Goal: Communication & Community: Answer question/provide support

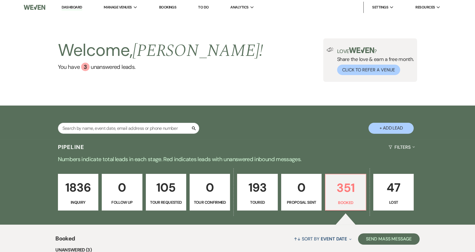
drag, startPoint x: 0, startPoint y: 0, endPoint x: 113, endPoint y: 20, distance: 114.8
click at [0, 0] on li "Urban Daisy Events" at bounding box center [0, 0] width 0 height 0
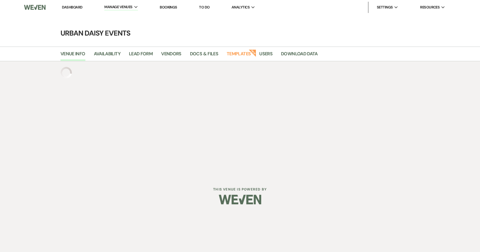
click at [173, 7] on link "Bookings" at bounding box center [169, 7] width 18 height 5
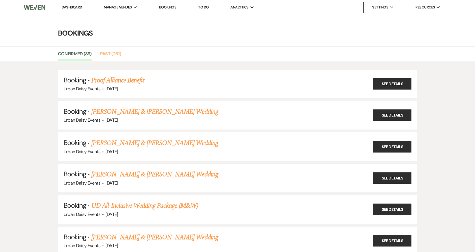
click at [108, 55] on link "Past (261)" at bounding box center [110, 55] width 21 height 11
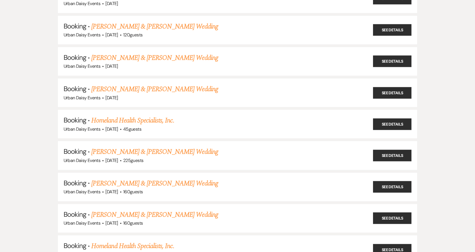
scroll to position [4577, 0]
click at [114, 53] on link "[PERSON_NAME] & [PERSON_NAME] Wedding" at bounding box center [154, 58] width 127 height 10
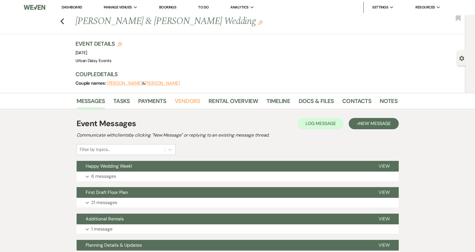
click at [197, 97] on link "Vendors" at bounding box center [187, 103] width 25 height 12
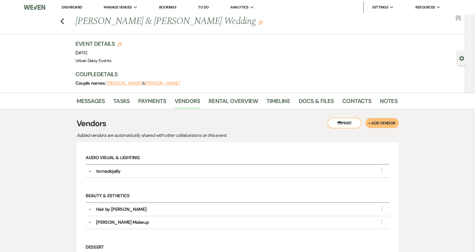
click at [75, 8] on link "Dashboard" at bounding box center [72, 7] width 20 height 5
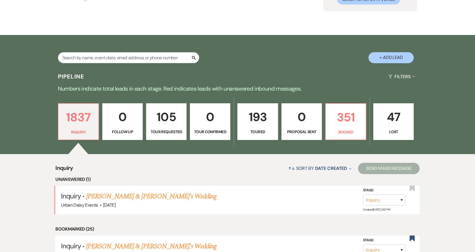
scroll to position [125, 0]
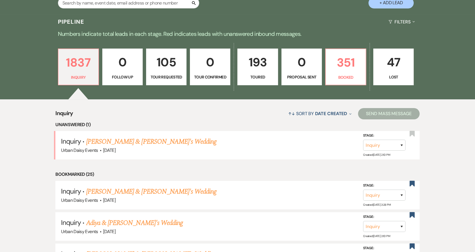
click at [101, 138] on link "Maren Babel & Fiance's Wedding" at bounding box center [151, 142] width 131 height 10
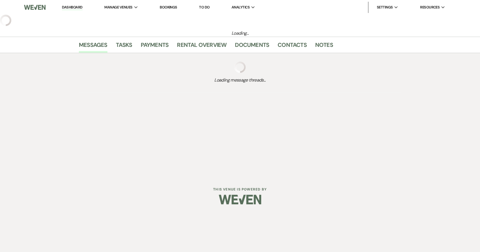
select select "5"
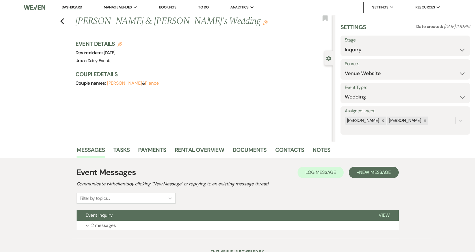
click at [75, 6] on link "Dashboard" at bounding box center [72, 7] width 20 height 5
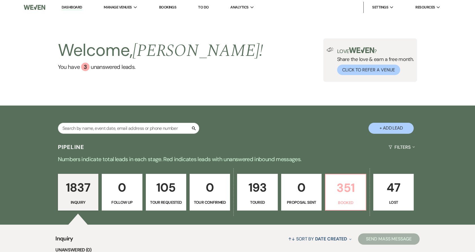
click at [359, 201] on p "Booked" at bounding box center [345, 203] width 33 height 6
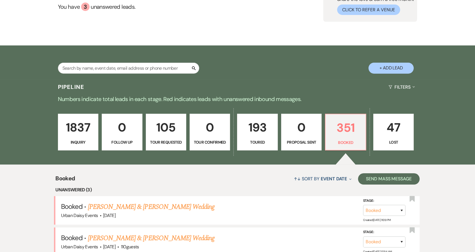
scroll to position [125, 0]
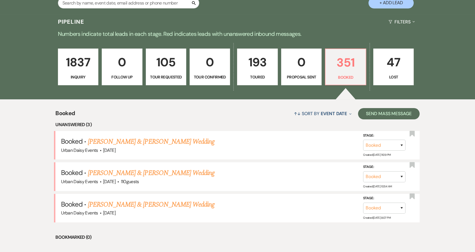
click at [134, 140] on link "[PERSON_NAME] & [PERSON_NAME] Wedding" at bounding box center [151, 142] width 127 height 10
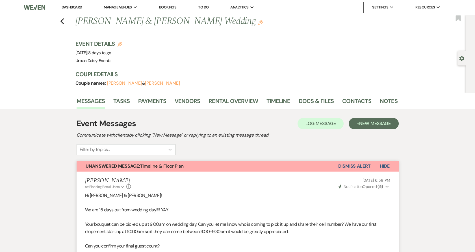
click at [64, 21] on icon "Previous" at bounding box center [62, 21] width 4 height 7
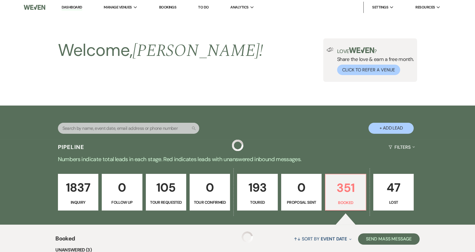
scroll to position [125, 0]
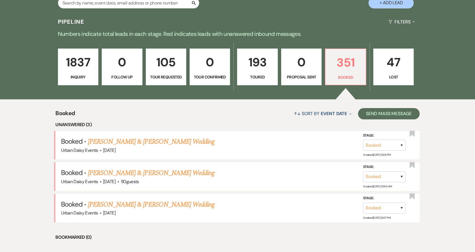
click at [115, 205] on link "[PERSON_NAME] & [PERSON_NAME] Wedding" at bounding box center [151, 205] width 127 height 10
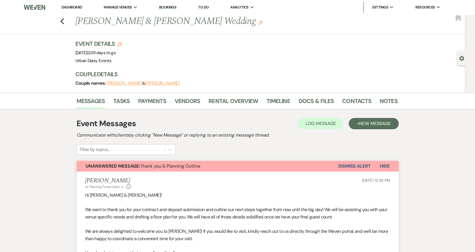
click at [350, 163] on button "Dismiss Alert" at bounding box center [354, 166] width 32 height 11
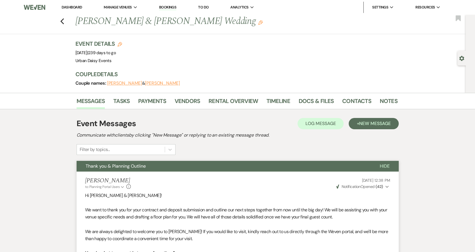
click at [64, 23] on use "button" at bounding box center [62, 21] width 4 height 6
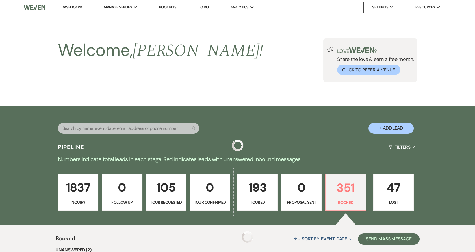
scroll to position [125, 0]
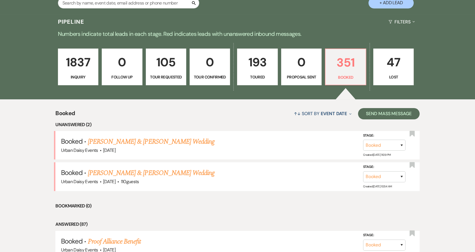
click at [118, 170] on link "[PERSON_NAME] & [PERSON_NAME] Wedding" at bounding box center [151, 173] width 127 height 10
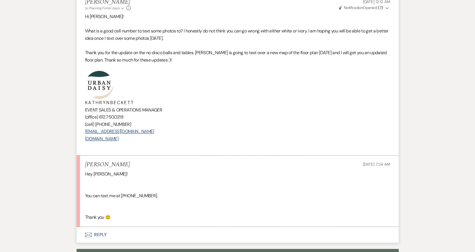
scroll to position [596, 0]
click at [91, 236] on use "button" at bounding box center [88, 235] width 7 height 5
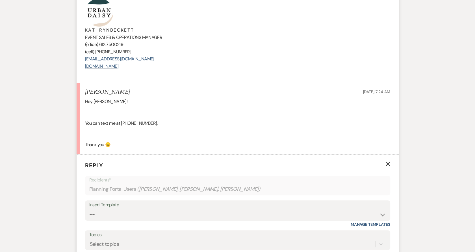
scroll to position [756, 0]
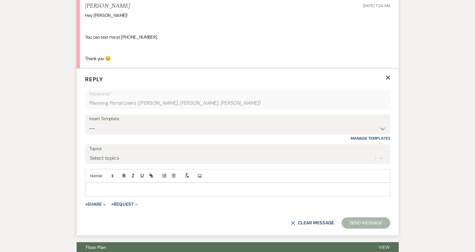
click at [121, 185] on div at bounding box center [237, 189] width 305 height 13
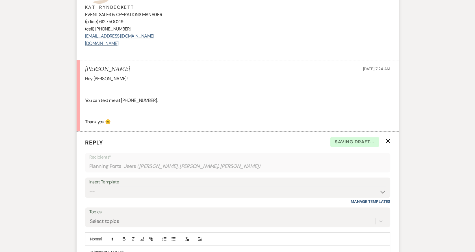
scroll to position [567, 0]
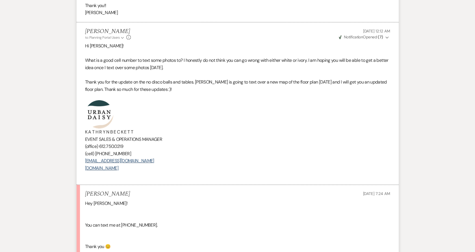
drag, startPoint x: 155, startPoint y: 170, endPoint x: 59, endPoint y: 104, distance: 116.7
click at [59, 104] on div "Messages Tasks Payments Vendors Rental Overview Timeline Docs & Files Contacts …" at bounding box center [237, 168] width 475 height 1266
copy div "K A T H R Y N B E C K E T T EVENT SALES & OPERATIONS MANAGER (office) 612.750.0…"
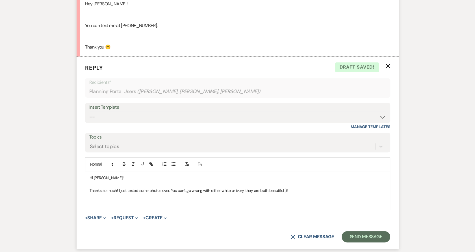
scroll to position [818, 0]
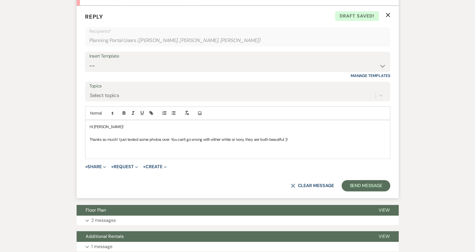
click at [111, 153] on p at bounding box center [238, 152] width 296 height 6
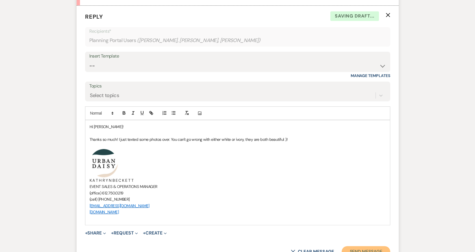
click at [372, 250] on button "Send Message" at bounding box center [366, 251] width 48 height 11
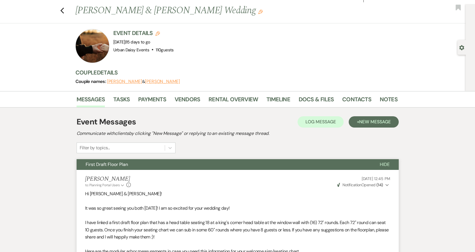
scroll to position [0, 0]
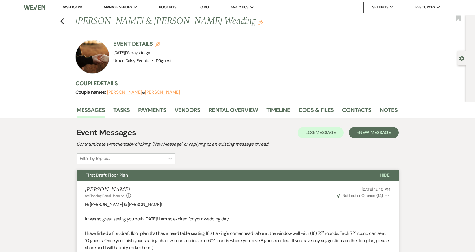
click at [63, 6] on link "Dashboard" at bounding box center [72, 7] width 20 height 5
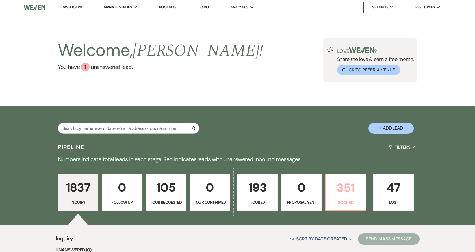
click at [353, 199] on link "351 Booked" at bounding box center [345, 192] width 41 height 37
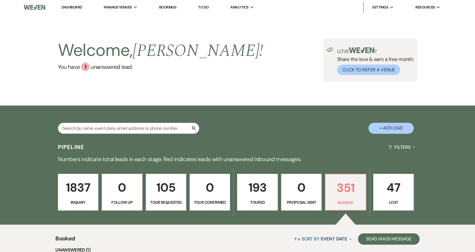
click at [246, 186] on p "193" at bounding box center [257, 187] width 33 height 19
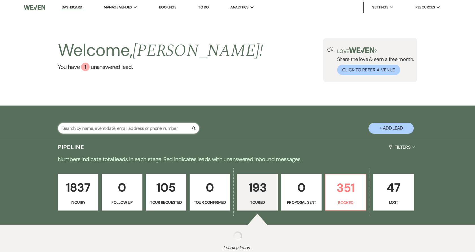
select select "5"
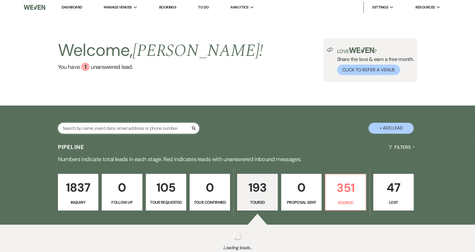
select select "5"
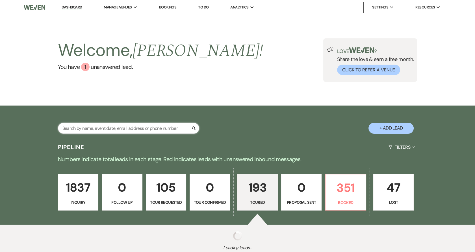
select select "5"
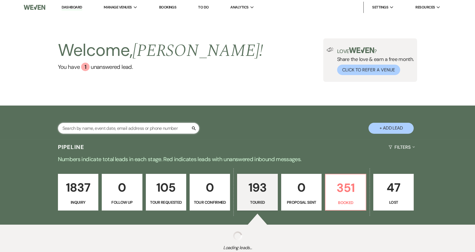
select select "5"
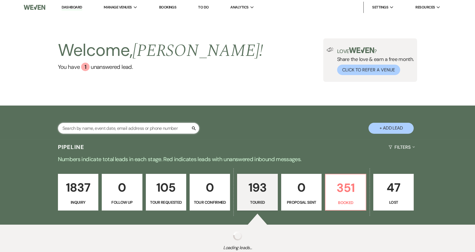
select select "5"
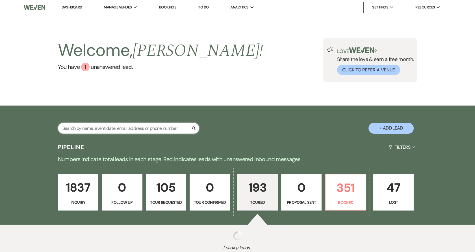
select select "5"
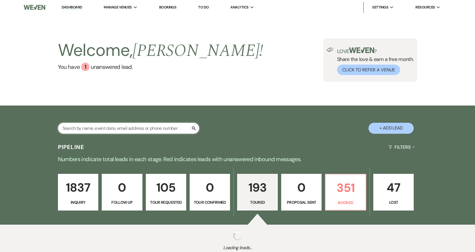
select select "5"
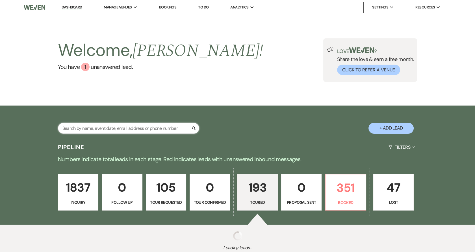
select select "5"
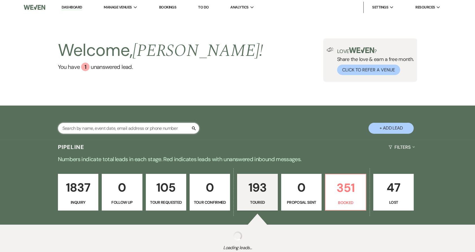
select select "5"
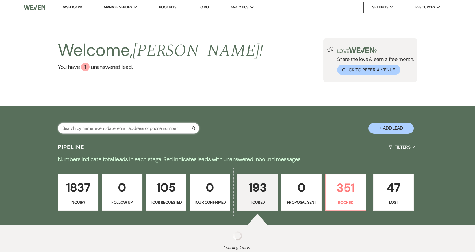
select select "5"
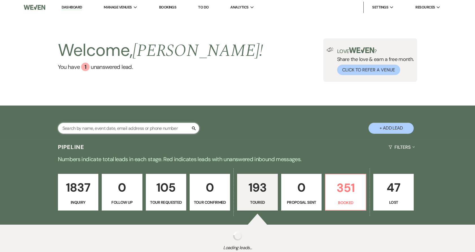
select select "5"
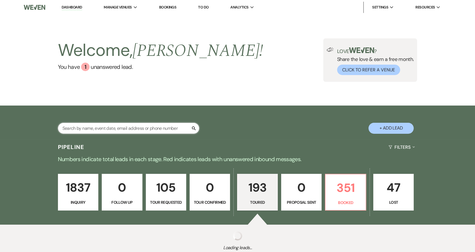
select select "5"
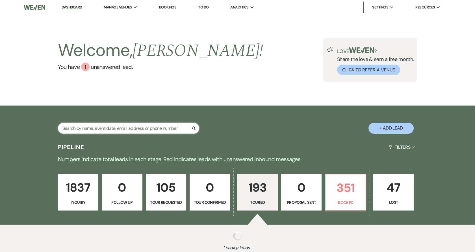
select select "5"
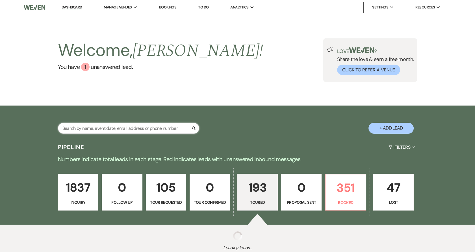
select select "5"
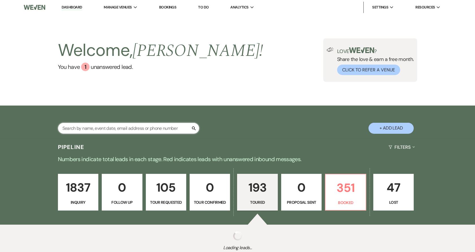
select select "5"
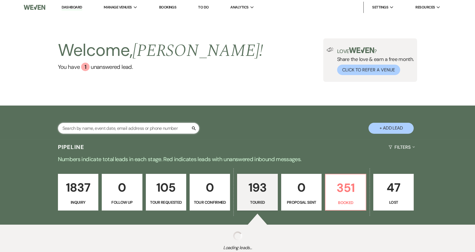
select select "5"
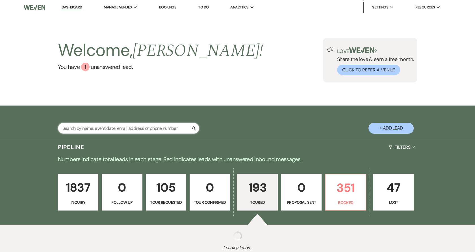
select select "5"
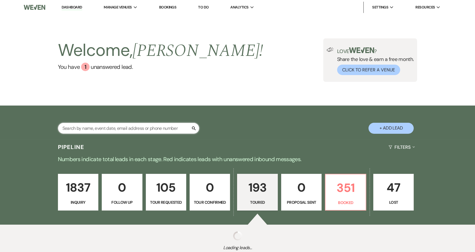
select select "5"
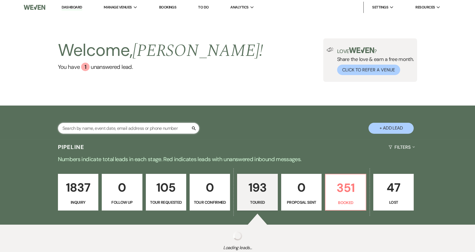
select select "5"
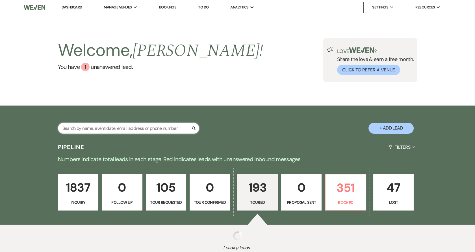
select select "5"
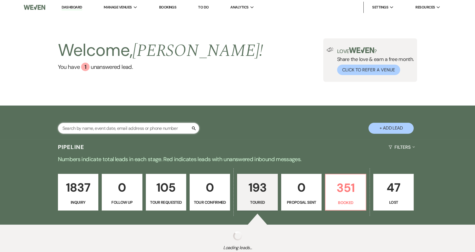
select select "5"
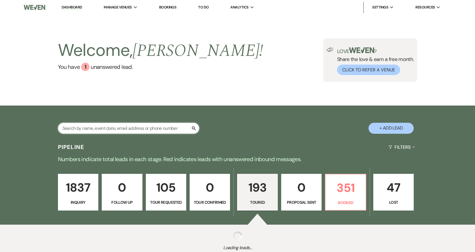
select select "5"
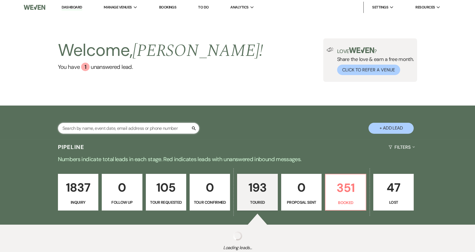
select select "5"
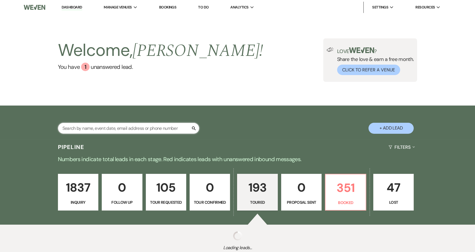
select select "5"
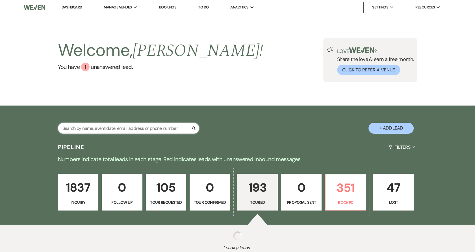
select select "5"
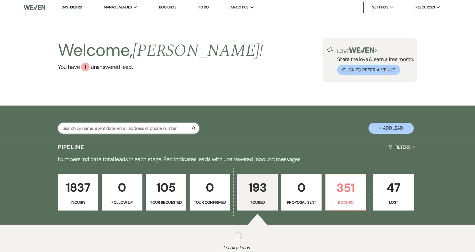
select select "5"
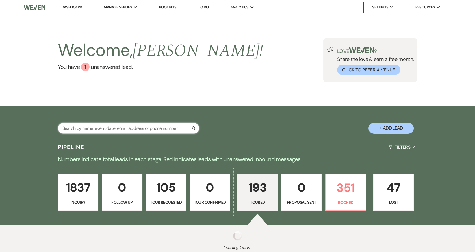
select select "5"
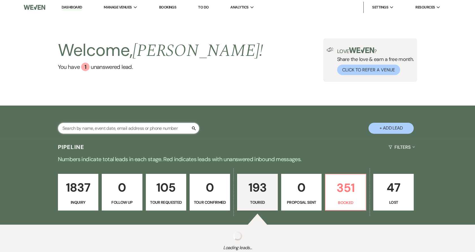
select select "5"
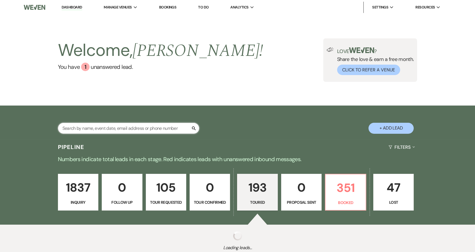
select select "5"
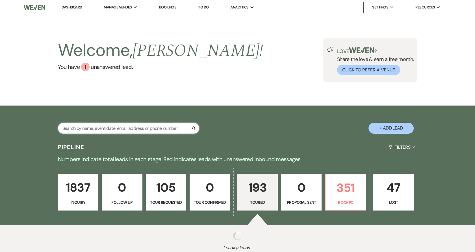
select select "5"
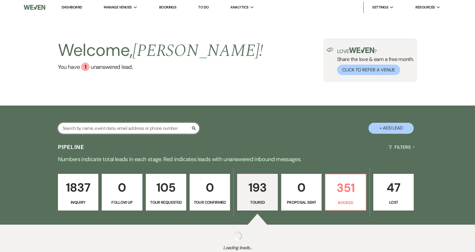
select select "5"
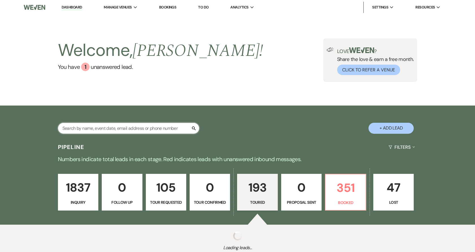
select select "5"
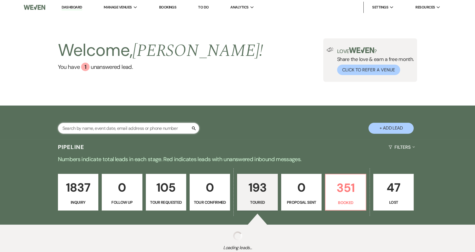
select select "5"
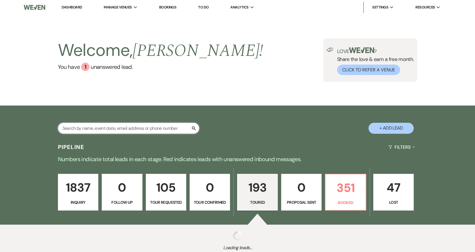
select select "5"
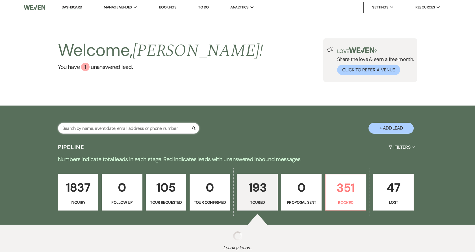
select select "5"
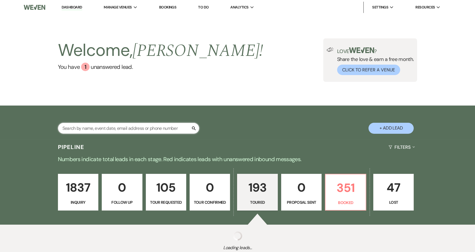
select select "5"
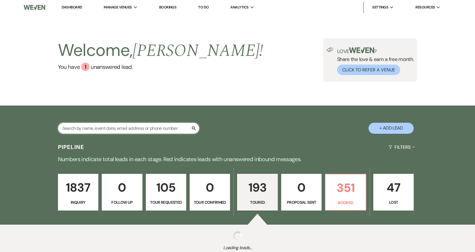
select select "5"
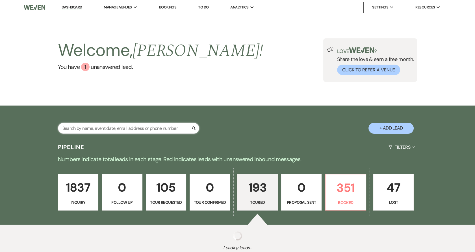
select select "5"
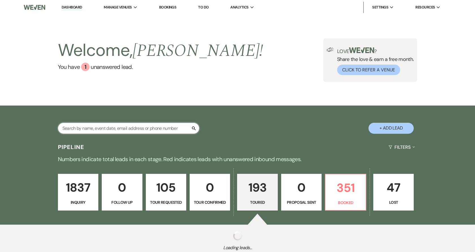
select select "5"
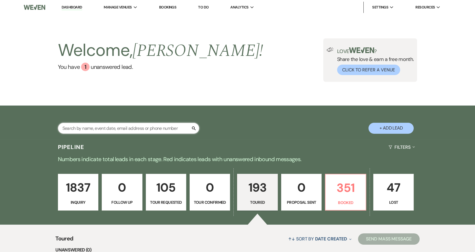
click at [115, 125] on input "text" at bounding box center [128, 128] width 141 height 11
type input "mary kath"
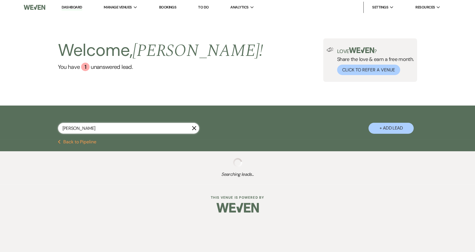
select select "5"
select select "2"
select select "5"
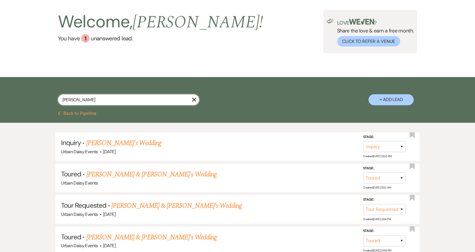
scroll to position [63, 0]
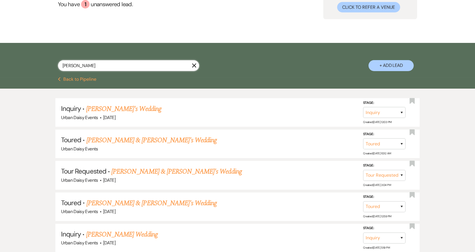
type input "mary kath"
click at [121, 204] on link "Mary Catherine Penny & Fiance's Wedding" at bounding box center [151, 203] width 131 height 10
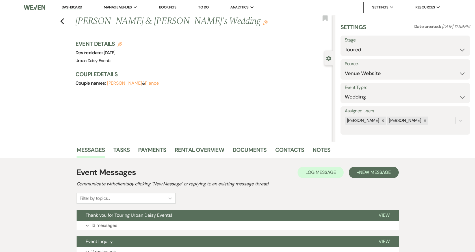
click at [124, 227] on button "Expand 13 messages" at bounding box center [238, 226] width 322 height 10
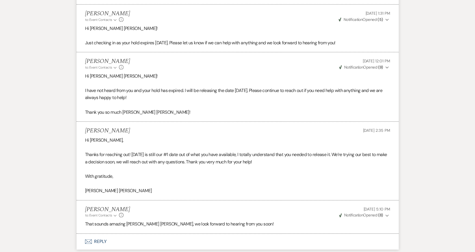
scroll to position [1345, 0]
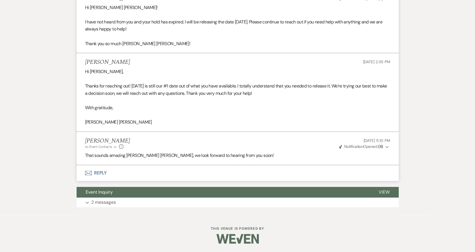
click at [99, 173] on button "Envelope Reply" at bounding box center [238, 173] width 322 height 16
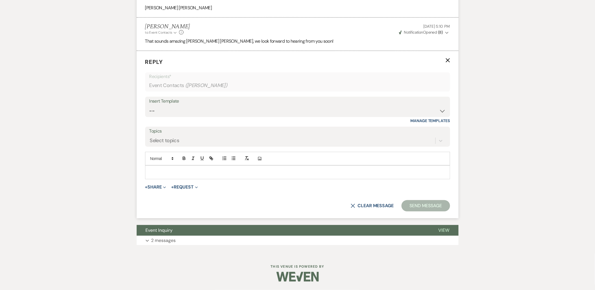
scroll to position [1461, 0]
click at [170, 165] on div at bounding box center [297, 172] width 305 height 14
click at [170, 169] on p at bounding box center [298, 172] width 296 height 6
drag, startPoint x: 216, startPoint y: 44, endPoint x: 190, endPoint y: 44, distance: 26.6
click at [188, 44] on p "That sounds amazing Mary Catherine, we look forward to hearing from you soon!" at bounding box center [297, 41] width 305 height 7
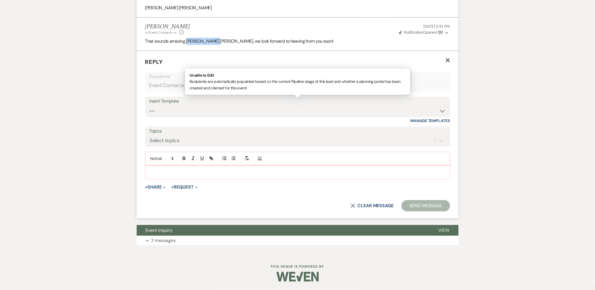
copy p "Mary Catherine"
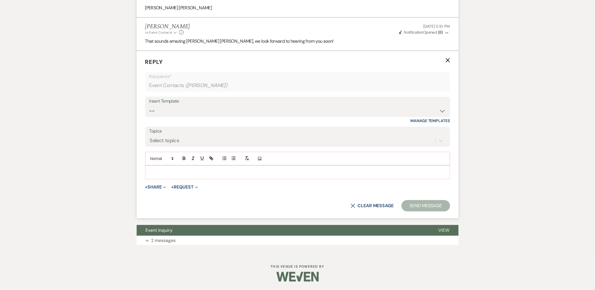
click at [179, 170] on p at bounding box center [298, 172] width 296 height 6
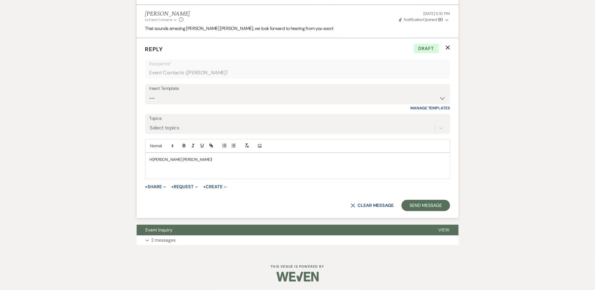
click at [159, 175] on p "﻿" at bounding box center [298, 172] width 296 height 6
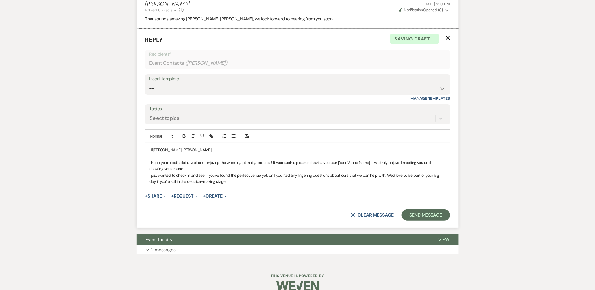
click at [205, 172] on p "I hope you're both doing well and enjoying the wedding planning process! It was…" at bounding box center [298, 165] width 296 height 13
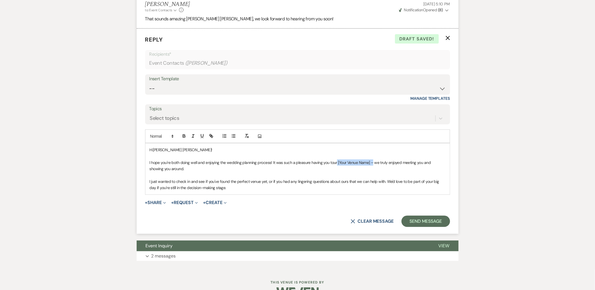
drag, startPoint x: 372, startPoint y: 184, endPoint x: 336, endPoint y: 185, distance: 35.3
click at [336, 172] on p "I hope you're both doing well and enjoying the wedding planning process! It was…" at bounding box center [298, 165] width 296 height 13
drag, startPoint x: 363, startPoint y: 185, endPoint x: 359, endPoint y: 185, distance: 4.2
click at [359, 172] on p "I hope you're both doing well and enjoying the wedding planning process! It was…" at bounding box center [298, 165] width 296 height 13
click at [357, 172] on p "I hope you're both doing well and enjoying the wedding planning process! It was…" at bounding box center [298, 165] width 296 height 13
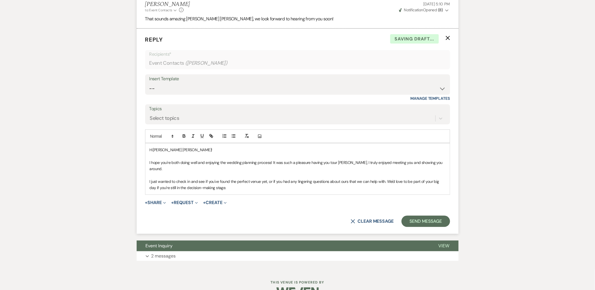
click at [181, 172] on p "I hope you're both doing well and enjoying the wedding planning process! It was…" at bounding box center [298, 165] width 296 height 13
click at [180, 172] on p "I hope you're both doing well and enjoying the wedding planning process! It was…" at bounding box center [298, 165] width 296 height 13
click at [225, 191] on p "I just wanted to check in and see if you've found the perfect venue yet, or if …" at bounding box center [298, 184] width 296 height 13
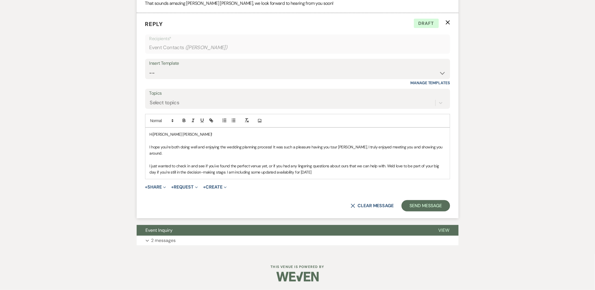
click at [184, 236] on button "Expand 2 messages" at bounding box center [298, 241] width 322 height 10
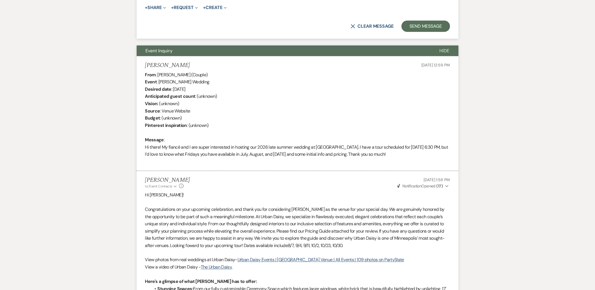
scroll to position [1562, 0]
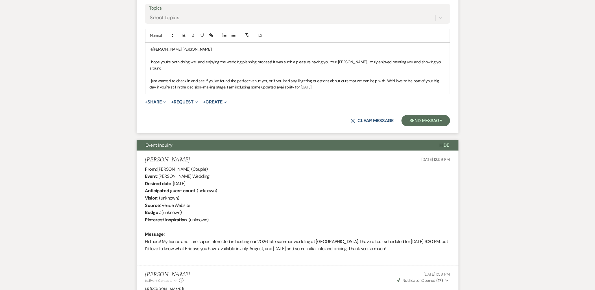
click at [326, 94] on div "Hi Mary Catherine! I hope you're both doing well and enjoying the wedding plann…" at bounding box center [298, 68] width 305 height 51
drag, startPoint x: 326, startPoint y: 110, endPoint x: 220, endPoint y: 111, distance: 106.2
click at [220, 90] on p "I just wanted to check in and see if you've found the perfect venue yet, or if …" at bounding box center [298, 84] width 296 height 13
click at [149, 94] on div "Hi Mary Catherine! I hope you're both doing well and enjoying the wedding plann…" at bounding box center [298, 68] width 305 height 51
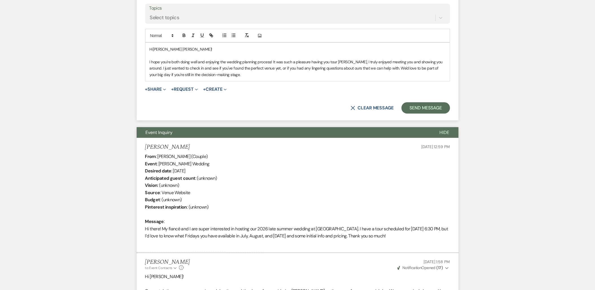
click at [242, 78] on p "I hope you're both doing well and enjoying the wedding planning process! It was…" at bounding box center [298, 68] width 296 height 19
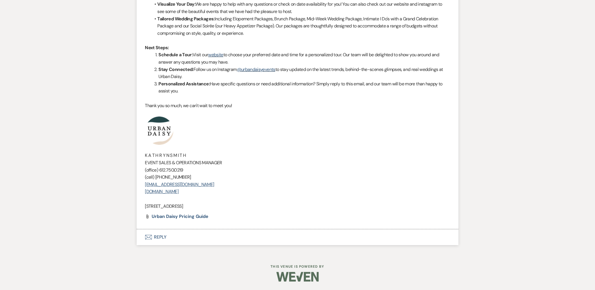
scroll to position [1994, 0]
drag, startPoint x: 228, startPoint y: 205, endPoint x: 135, endPoint y: 137, distance: 115.3
copy div "K A T H R Y N S M I T H EVENT SALES & OPERATIONS MANAGER (office) 612.750.0219 …"
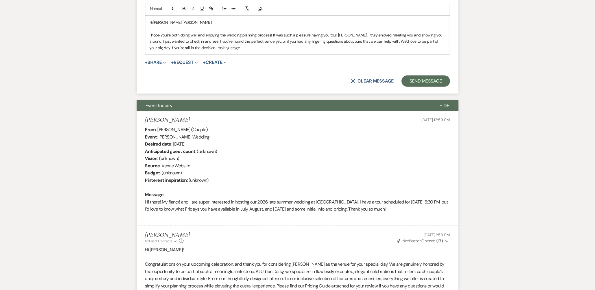
scroll to position [1586, 0]
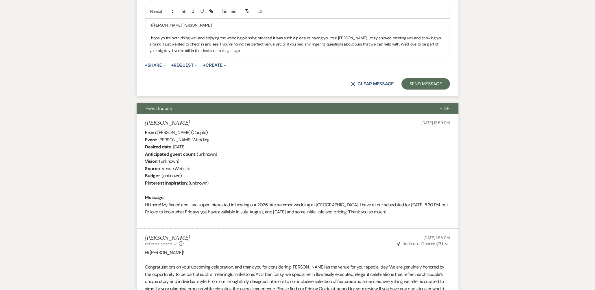
click at [244, 54] on p "I hope you're both doing well and enjoying the wedding planning process! It was…" at bounding box center [298, 44] width 296 height 19
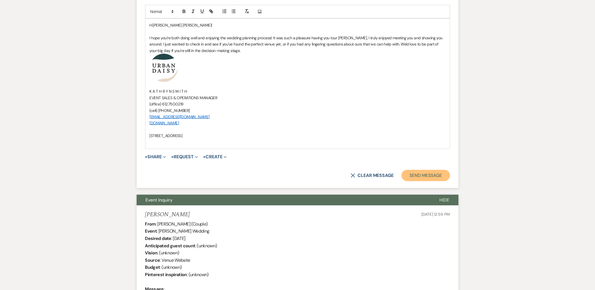
click at [411, 181] on button "Send Message" at bounding box center [426, 175] width 48 height 11
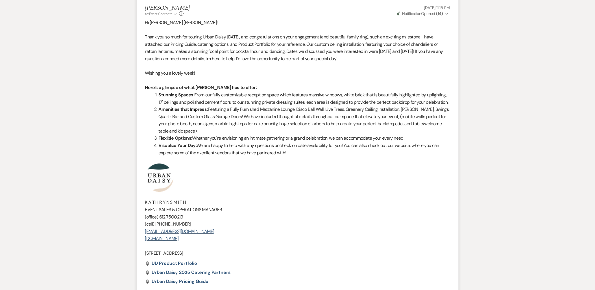
scroll to position [0, 0]
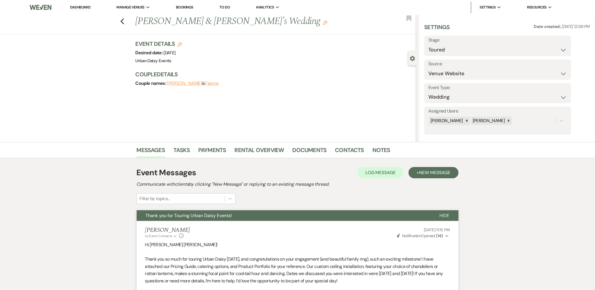
click at [84, 10] on li "Dashboard" at bounding box center [80, 7] width 26 height 11
click at [83, 8] on link "Dashboard" at bounding box center [80, 7] width 20 height 5
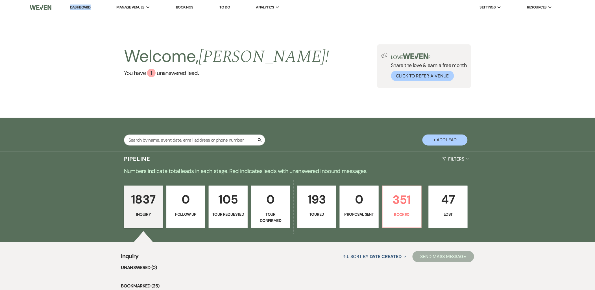
click at [0, 0] on link "Urban Daisy Events" at bounding box center [0, 0] width 0 height 0
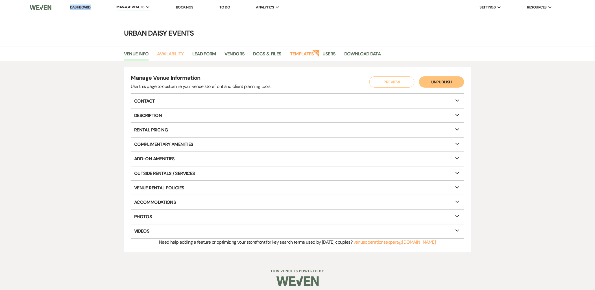
click at [173, 55] on link "Availability" at bounding box center [170, 55] width 27 height 11
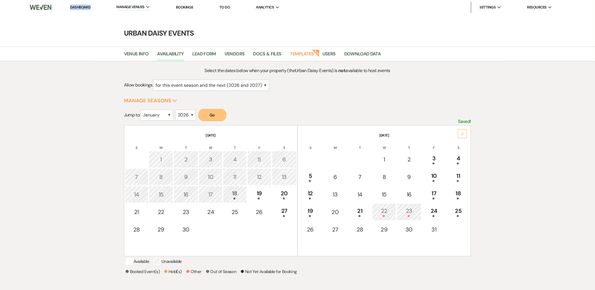
click at [0, 0] on link "Urban Daisy Events" at bounding box center [0, 0] width 0 height 0
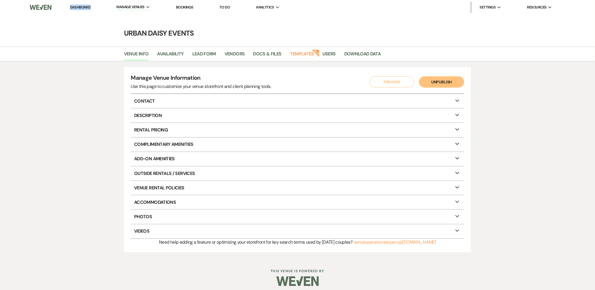
click at [296, 52] on link "Templates" at bounding box center [302, 55] width 24 height 11
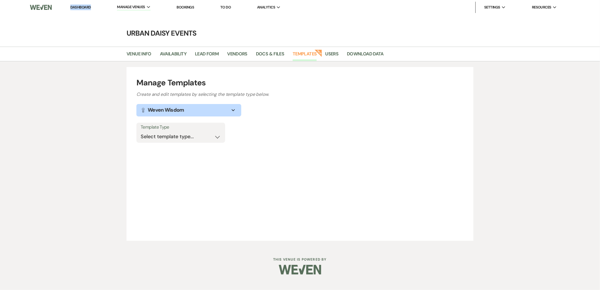
click at [0, 0] on link "Urban Daisy Events" at bounding box center [0, 0] width 0 height 0
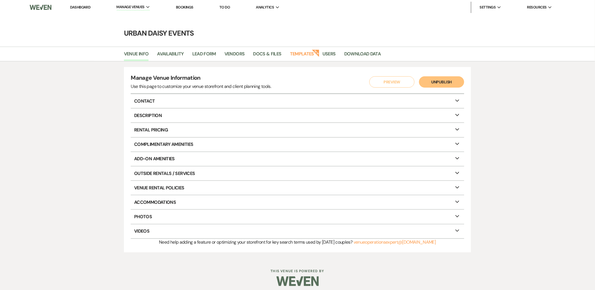
click at [147, 6] on icon "Expand" at bounding box center [148, 7] width 4 height 3
click at [0, 0] on link "Urban Daisy Events" at bounding box center [0, 0] width 0 height 0
click at [165, 55] on link "Availability" at bounding box center [170, 55] width 27 height 11
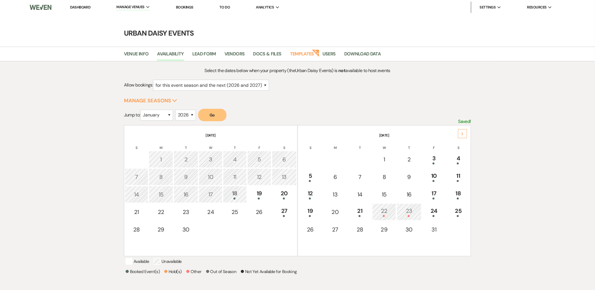
click at [90, 10] on li "Dashboard" at bounding box center [80, 7] width 26 height 11
click at [88, 7] on link "Dashboard" at bounding box center [80, 7] width 20 height 5
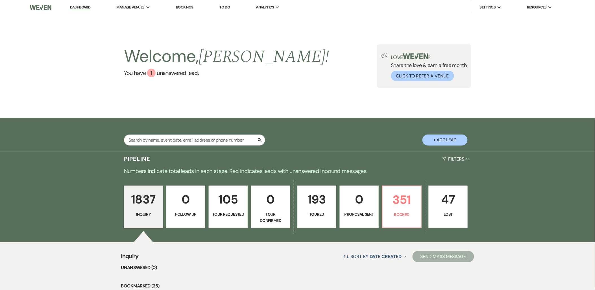
click at [305, 208] on p "193" at bounding box center [317, 199] width 32 height 19
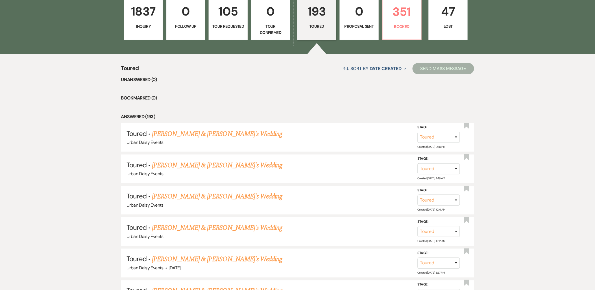
scroll to position [188, 0]
click at [208, 131] on link "Megan Zemien & Fiance's Wedding" at bounding box center [217, 134] width 131 height 10
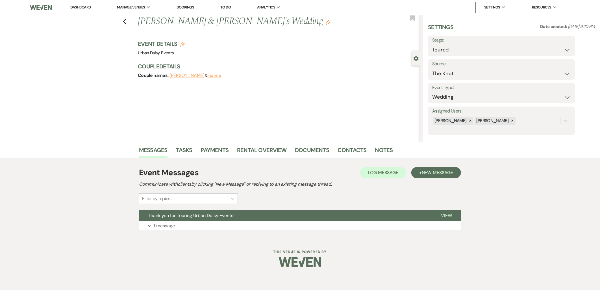
click at [200, 226] on button "Expand 1 message" at bounding box center [300, 226] width 322 height 10
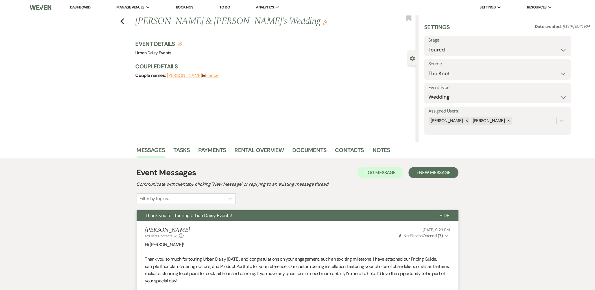
click at [125, 22] on icon "Previous" at bounding box center [122, 21] width 4 height 7
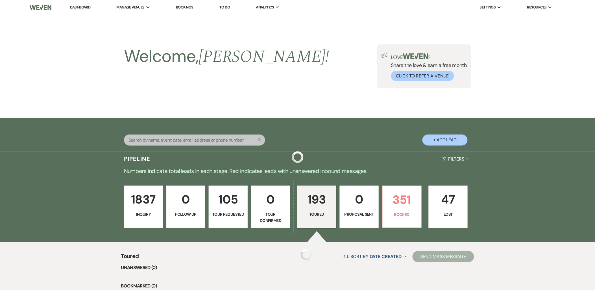
scroll to position [188, 0]
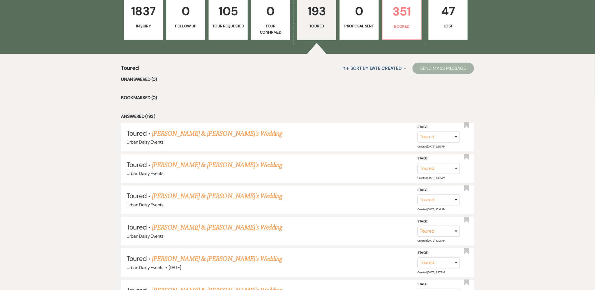
click at [170, 166] on link "Samantha Vang & Fiance's Wedding" at bounding box center [217, 165] width 131 height 10
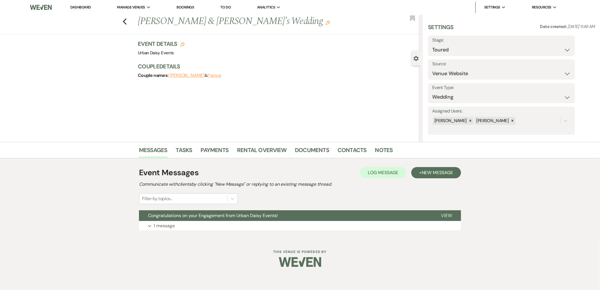
click at [168, 221] on button "Congratulations on your Engagement from Urban Daisy Events!" at bounding box center [285, 215] width 293 height 11
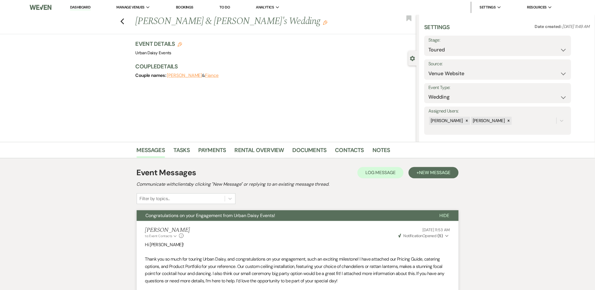
click at [125, 22] on icon "Previous" at bounding box center [122, 21] width 4 height 7
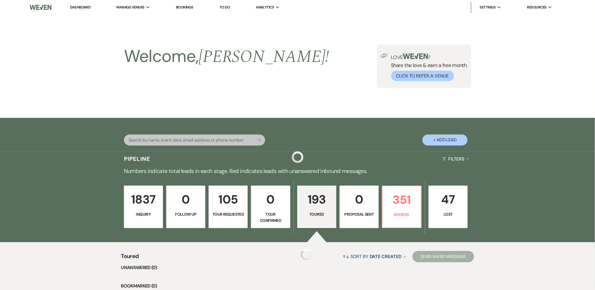
scroll to position [188, 0]
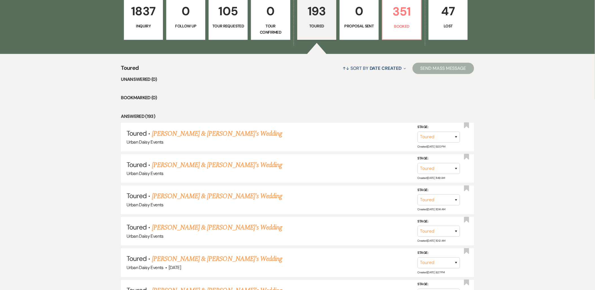
click at [172, 196] on link "Bebe Korti & Fiance's Wedding" at bounding box center [217, 196] width 131 height 10
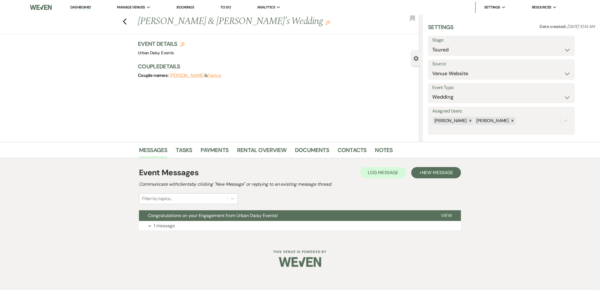
click at [172, 216] on span "Congratulations on your Engagement from Urban Daisy Events!" at bounding box center [213, 215] width 130 height 6
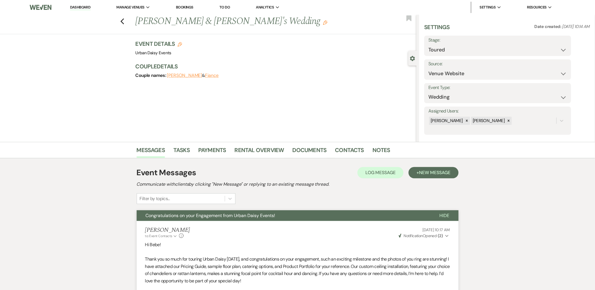
click at [124, 19] on icon "Previous" at bounding box center [122, 21] width 4 height 7
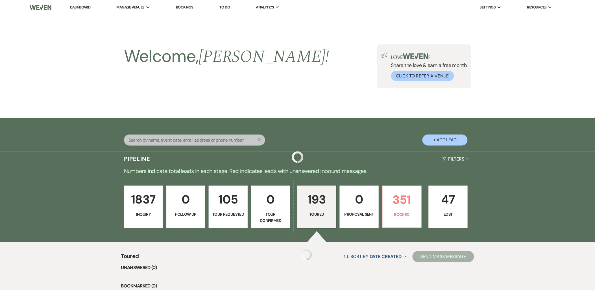
scroll to position [188, 0]
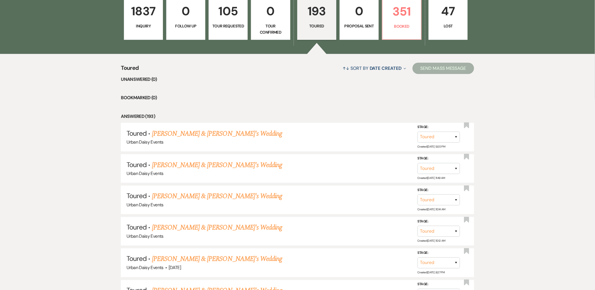
click at [159, 225] on link "Mary Biblenko & Fiance's Wedding" at bounding box center [217, 228] width 131 height 10
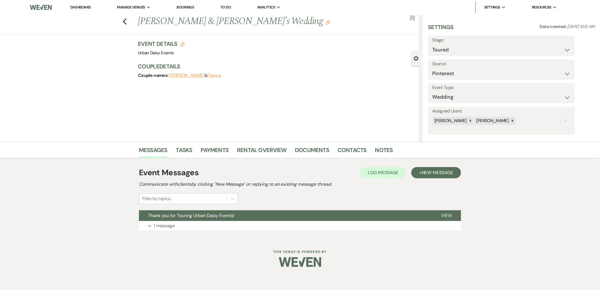
click at [159, 225] on p "1 message" at bounding box center [164, 225] width 21 height 7
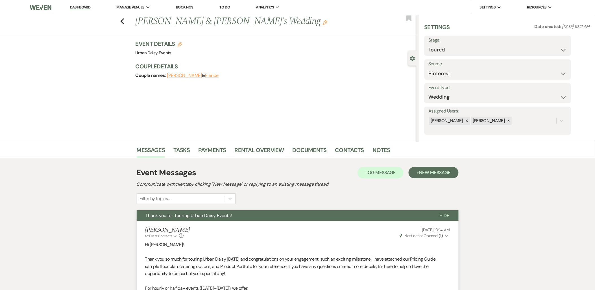
click at [124, 21] on icon "Previous" at bounding box center [122, 21] width 4 height 7
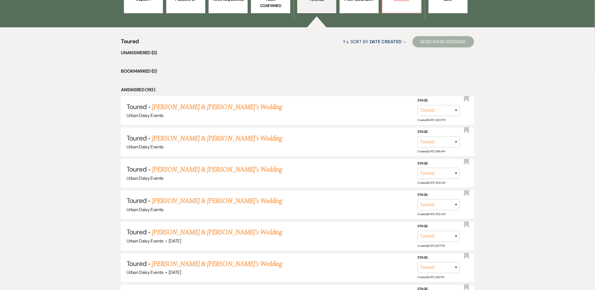
scroll to position [251, 0]
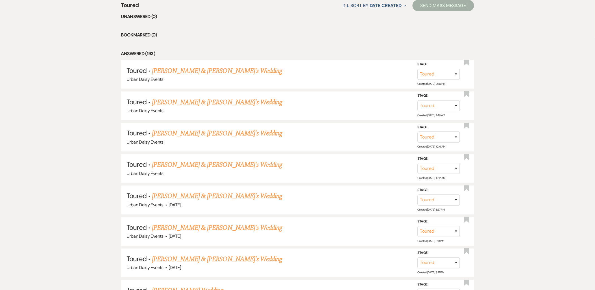
click at [160, 199] on link "Tyler Hanna & Olga's Wedding" at bounding box center [217, 196] width 131 height 10
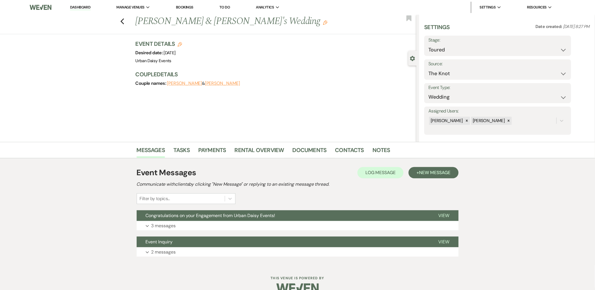
click at [163, 222] on p "3 messages" at bounding box center [163, 225] width 25 height 7
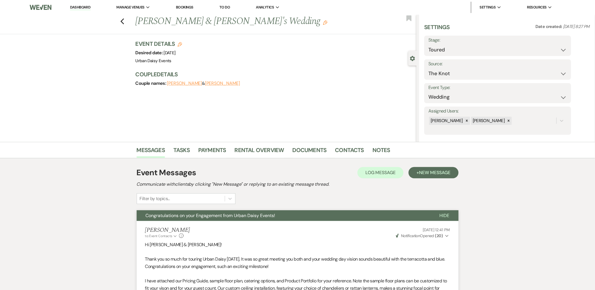
click at [124, 21] on use "button" at bounding box center [122, 21] width 4 height 6
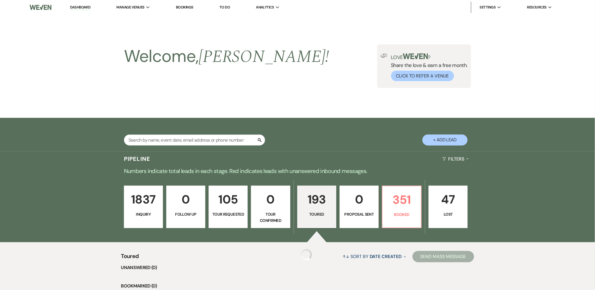
scroll to position [251, 0]
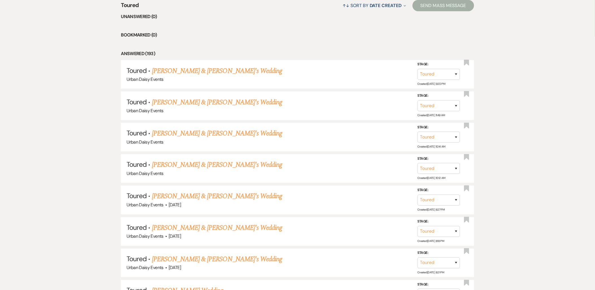
click at [183, 227] on link "Corrine & Fiance's Wedding" at bounding box center [217, 228] width 131 height 10
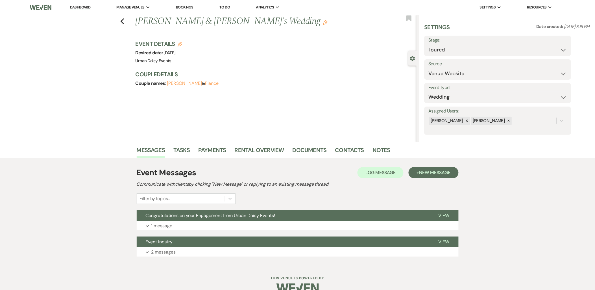
click at [183, 227] on button "Expand 1 message" at bounding box center [298, 226] width 322 height 10
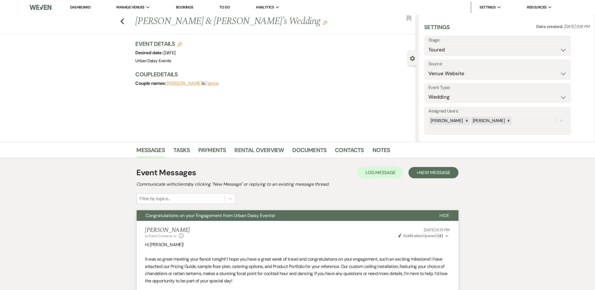
click at [127, 24] on div "Previous Corrine & Fiance's Wedding Edit Bookmark" at bounding box center [207, 24] width 420 height 19
click at [123, 19] on icon "Previous" at bounding box center [122, 21] width 4 height 7
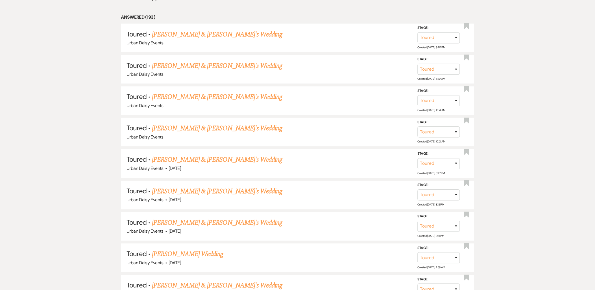
scroll to position [345, 0]
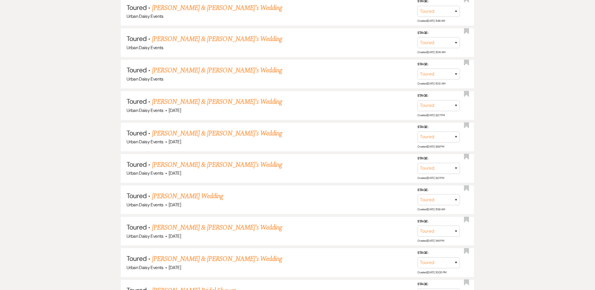
click at [168, 163] on link "Sydnee Anderson & Fiance's Wedding" at bounding box center [217, 165] width 131 height 10
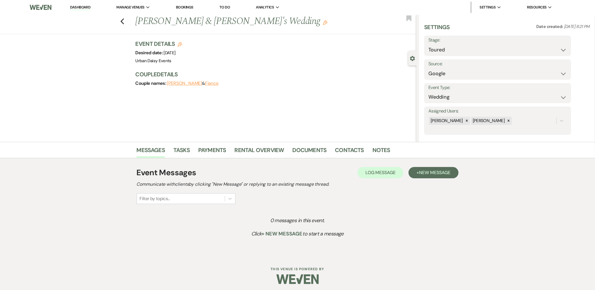
click at [123, 19] on icon "Previous" at bounding box center [122, 21] width 4 height 7
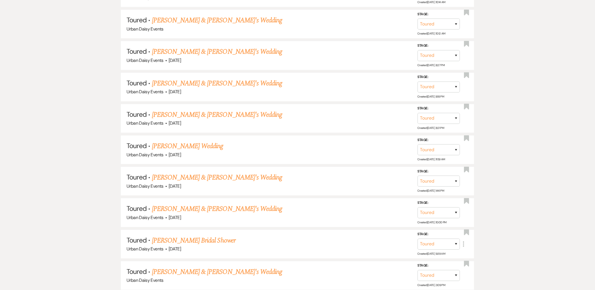
scroll to position [471, 0]
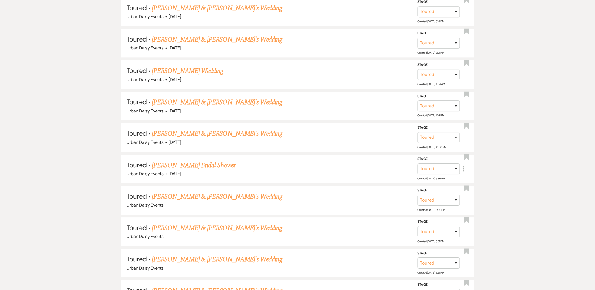
click at [165, 194] on link "Jayne Depaepe & Fiance's Wedding" at bounding box center [217, 197] width 131 height 10
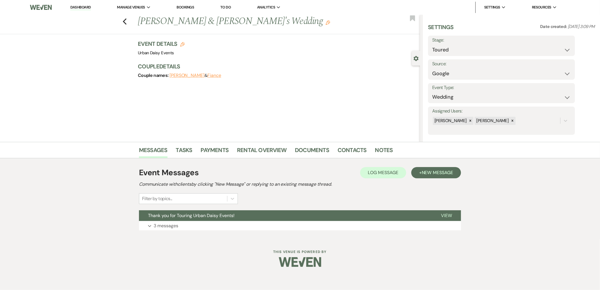
click at [168, 219] on button "Thank you for Touring Urban Daisy Events!" at bounding box center [285, 215] width 293 height 11
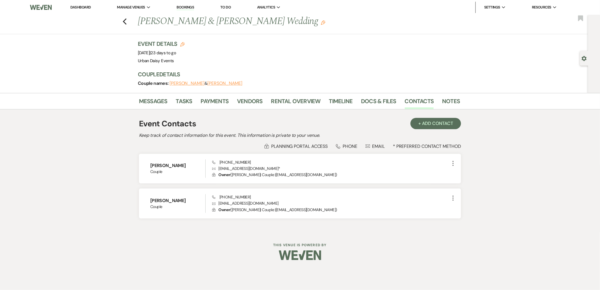
click at [133, 12] on li "Manage Venues Expand Urban Daisy Events" at bounding box center [133, 7] width 39 height 11
click at [0, 0] on li "Urban Daisy Events" at bounding box center [0, 0] width 0 height 0
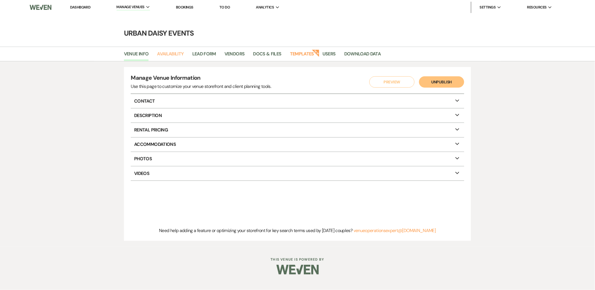
click at [168, 55] on link "Availability" at bounding box center [170, 55] width 27 height 11
select select "2"
select select "2026"
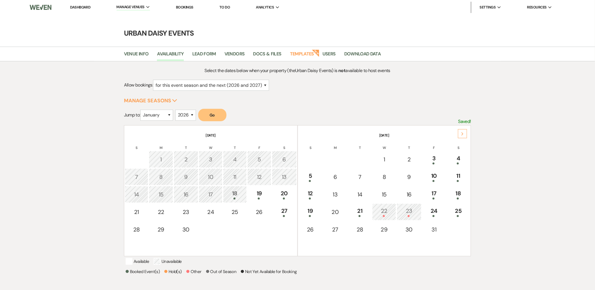
click at [461, 133] on icon "Next" at bounding box center [462, 133] width 3 height 3
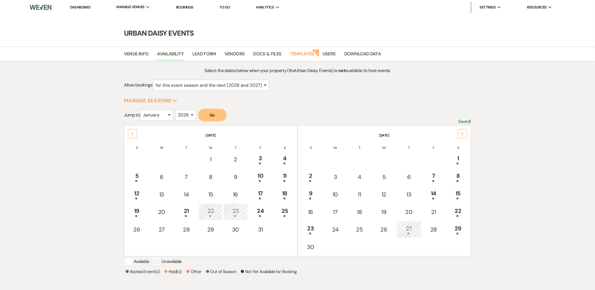
click at [461, 133] on icon "Next" at bounding box center [462, 133] width 3 height 3
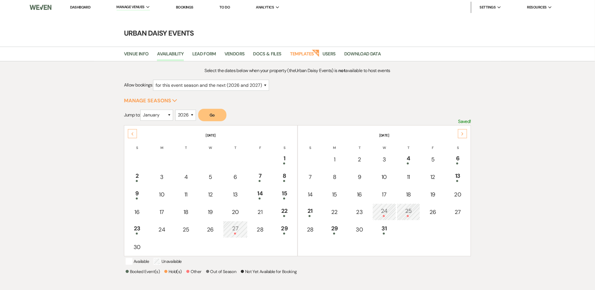
click at [408, 162] on span at bounding box center [408, 163] width 2 height 2
click at [71, 5] on link "Dashboard" at bounding box center [80, 7] width 20 height 5
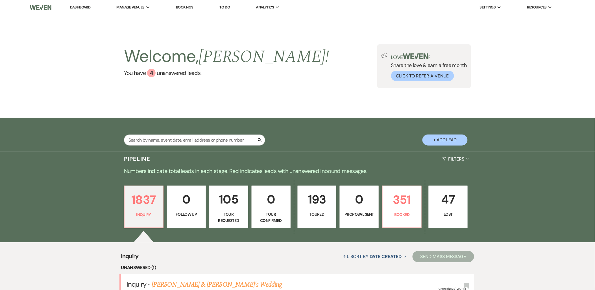
click at [176, 279] on link "Maren Babel & Fiance's Wedding" at bounding box center [217, 284] width 131 height 10
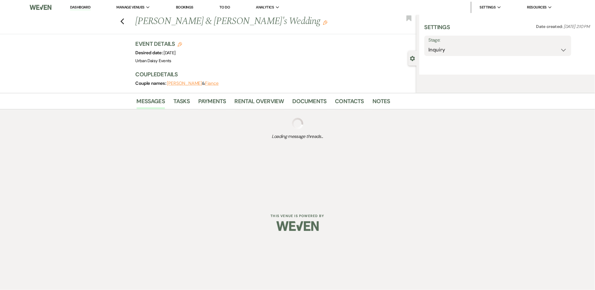
select select "5"
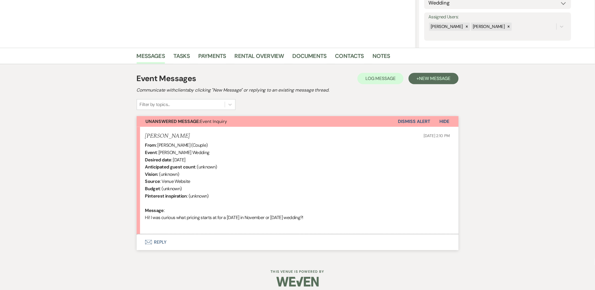
click at [157, 239] on button "Envelope Reply" at bounding box center [298, 242] width 322 height 16
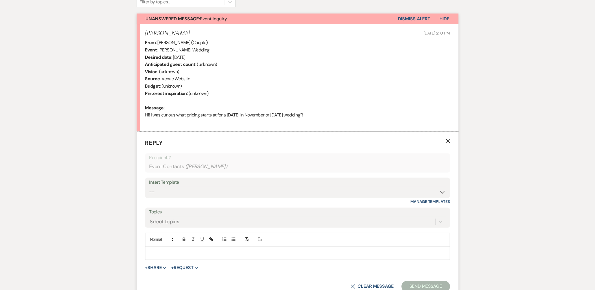
scroll to position [207, 0]
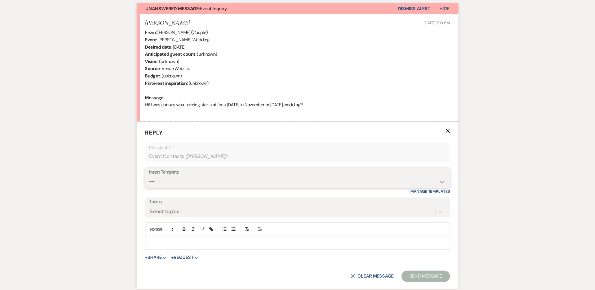
click at [179, 177] on select "-- Payment Past Due Rental Agreement and First Payment Urban Daisy Initial Resp…" at bounding box center [297, 181] width 297 height 11
select select "1243"
click at [149, 176] on select "-- Payment Past Due Rental Agreement and First Payment Urban Daisy Initial Resp…" at bounding box center [297, 181] width 297 height 11
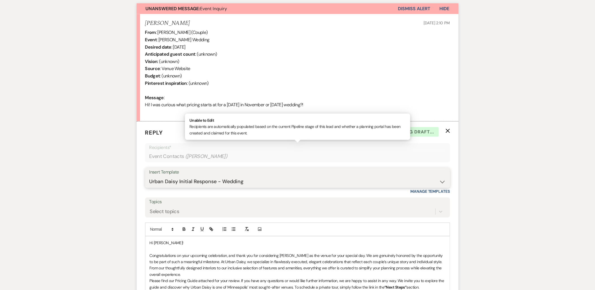
scroll to position [332, 0]
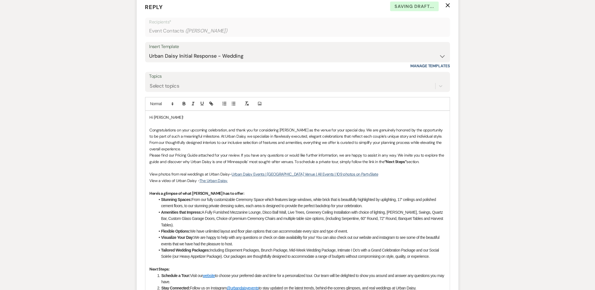
click at [176, 149] on p "Congratulations on your upcoming celebration, and thank you for considering Urb…" at bounding box center [298, 139] width 296 height 25
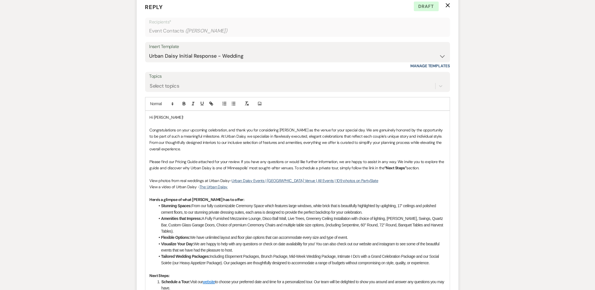
click at [195, 145] on p "Congratulations on your upcoming celebration, and thank you for considering Urb…" at bounding box center [298, 139] width 296 height 25
click at [192, 146] on p "Congratulations on your upcoming celebration, and thank you for considering Urb…" at bounding box center [298, 139] width 296 height 25
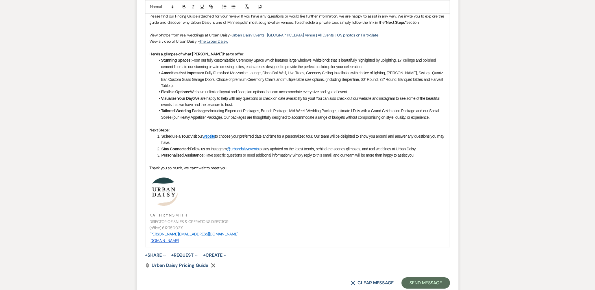
scroll to position [489, 0]
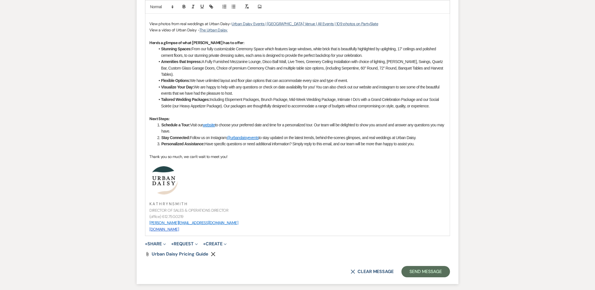
click at [157, 245] on button "+ Share Expand" at bounding box center [155, 244] width 21 height 5
click at [160, 258] on button "Doc Upload Documents" at bounding box center [184, 255] width 79 height 10
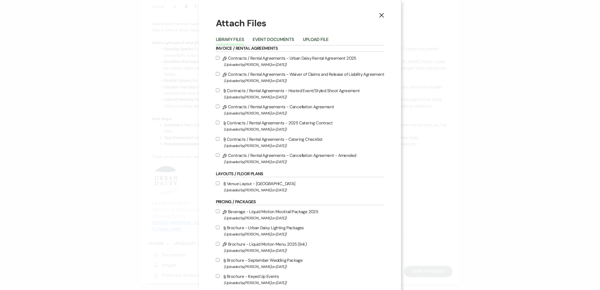
click at [324, 39] on button "Upload File" at bounding box center [316, 41] width 26 height 8
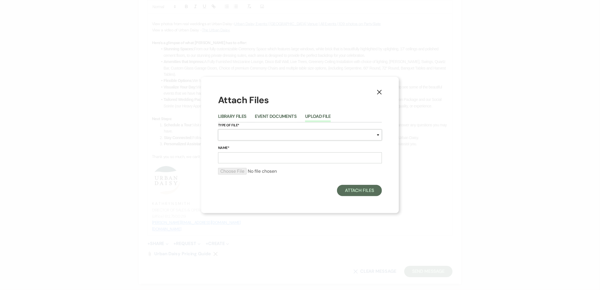
drag, startPoint x: 230, startPoint y: 139, endPoint x: 230, endPoint y: 131, distance: 7.9
click at [230, 139] on select "Special Event Insurance Vendor Certificate of Insurance Contracts / Rental Agre…" at bounding box center [300, 134] width 164 height 11
select select "0"
click at [218, 129] on select "Special Event Insurance Vendor Certificate of Insurance Contracts / Rental Agre…" at bounding box center [300, 134] width 164 height 11
click at [236, 160] on input "Name*" at bounding box center [300, 157] width 164 height 11
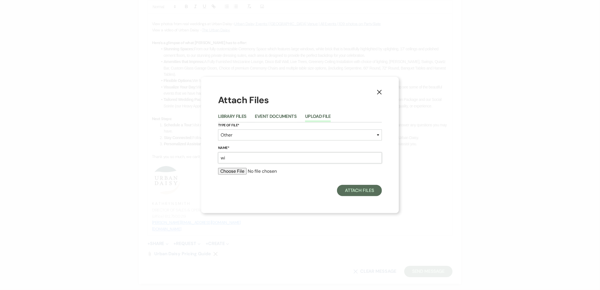
type input "w"
type input "november reception"
click at [238, 168] on input "file" at bounding box center [300, 171] width 164 height 7
type input "C:\fakepath\winter wedding 2.jpg"
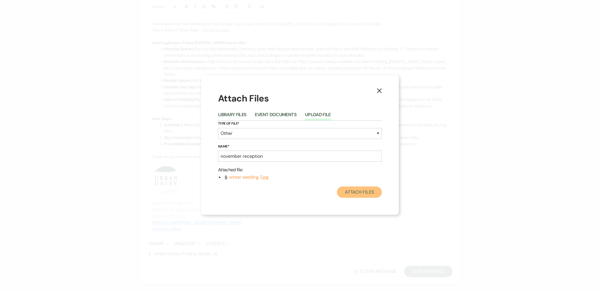
click at [363, 191] on button "Attach Files" at bounding box center [359, 191] width 45 height 11
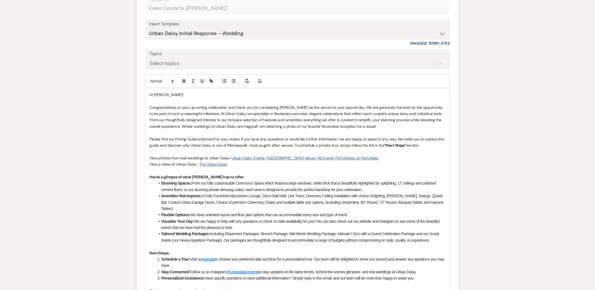
scroll to position [301, 0]
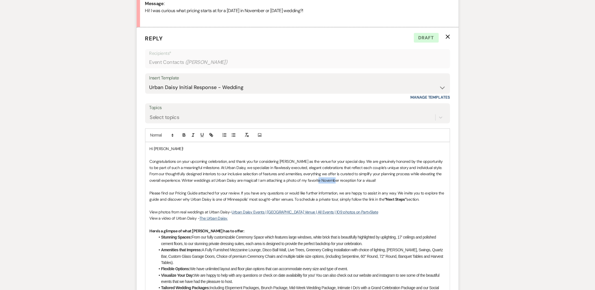
drag, startPoint x: 308, startPoint y: 179, endPoint x: 325, endPoint y: 181, distance: 17.1
click at [325, 181] on p "Congratulations on your upcoming celebration, and thank you for considering Urb…" at bounding box center [298, 171] width 296 height 25
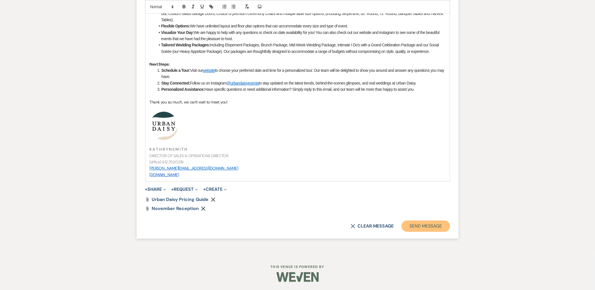
click at [424, 228] on button "Send Message" at bounding box center [426, 225] width 48 height 11
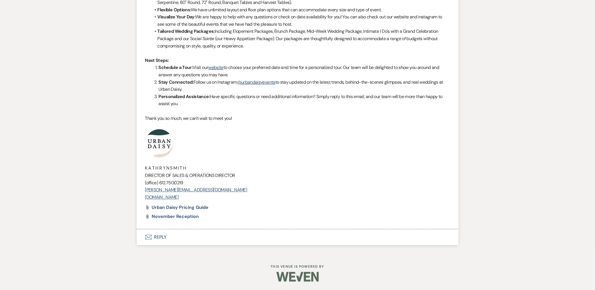
scroll to position [494, 0]
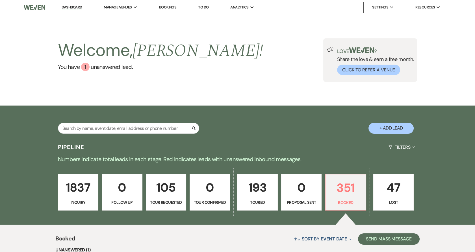
drag, startPoint x: 111, startPoint y: 17, endPoint x: 129, endPoint y: 48, distance: 36.2
click at [0, 0] on li "Urban Daisy Events" at bounding box center [0, 0] width 0 height 0
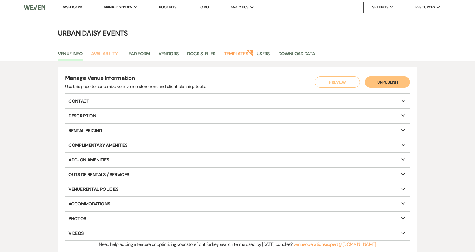
click at [113, 53] on link "Availability" at bounding box center [104, 55] width 27 height 11
select select "2"
select select "2026"
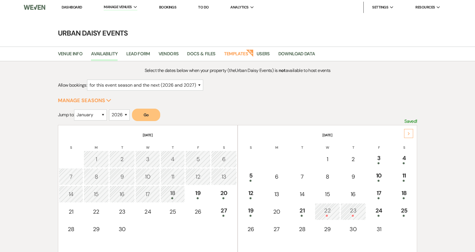
click at [408, 132] on icon "Next" at bounding box center [408, 133] width 3 height 3
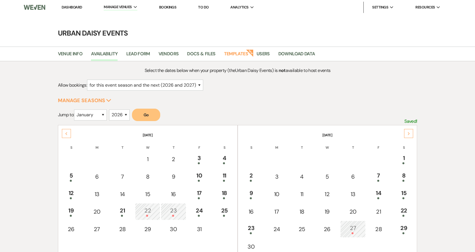
click at [408, 132] on icon "Next" at bounding box center [408, 133] width 3 height 3
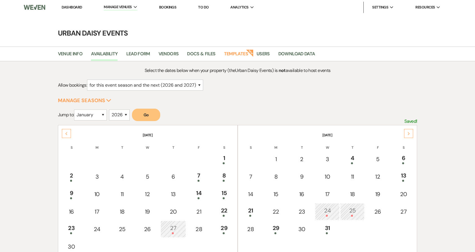
click at [408, 132] on icon "Next" at bounding box center [408, 133] width 3 height 3
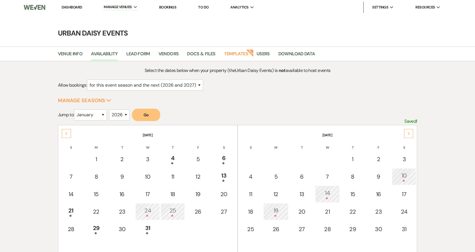
click at [408, 132] on icon "Next" at bounding box center [408, 133] width 3 height 3
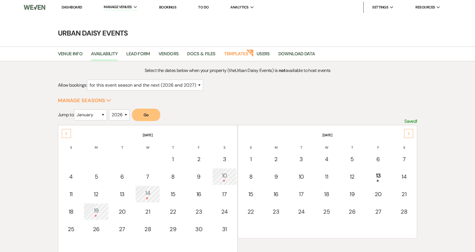
click at [408, 132] on icon "Next" at bounding box center [408, 133] width 3 height 3
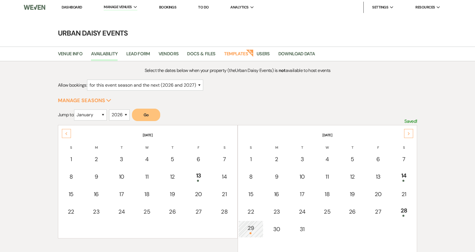
click at [408, 133] on icon "Next" at bounding box center [408, 133] width 3 height 3
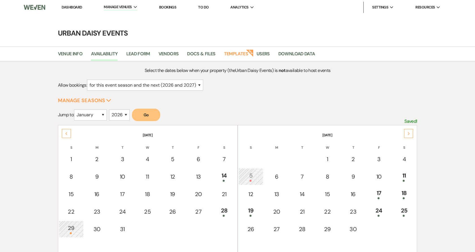
click at [408, 133] on icon "Next" at bounding box center [408, 133] width 3 height 3
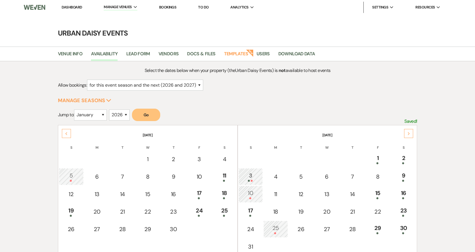
click at [406, 132] on div "Next" at bounding box center [408, 133] width 9 height 9
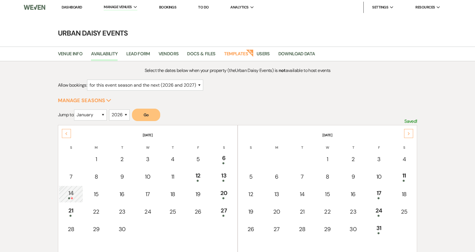
click at [406, 132] on div "Next" at bounding box center [408, 133] width 9 height 9
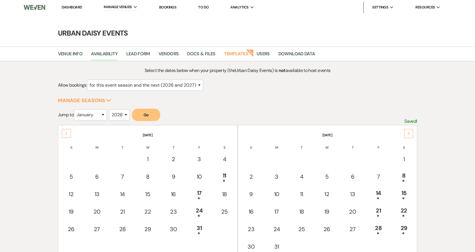
click at [406, 132] on div "Next" at bounding box center [408, 133] width 9 height 9
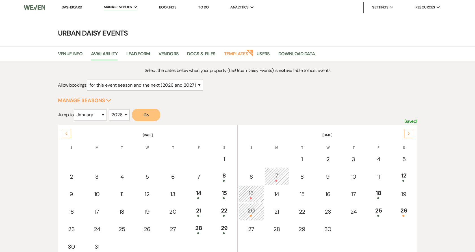
click at [406, 132] on div "Next" at bounding box center [408, 133] width 9 height 9
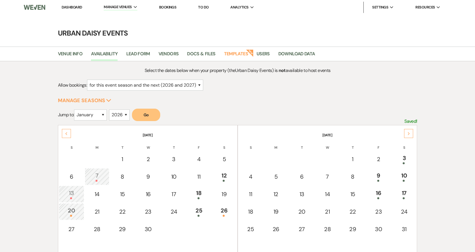
click at [64, 129] on div "Previous" at bounding box center [66, 133] width 9 height 9
